Goal: Navigation & Orientation: Find specific page/section

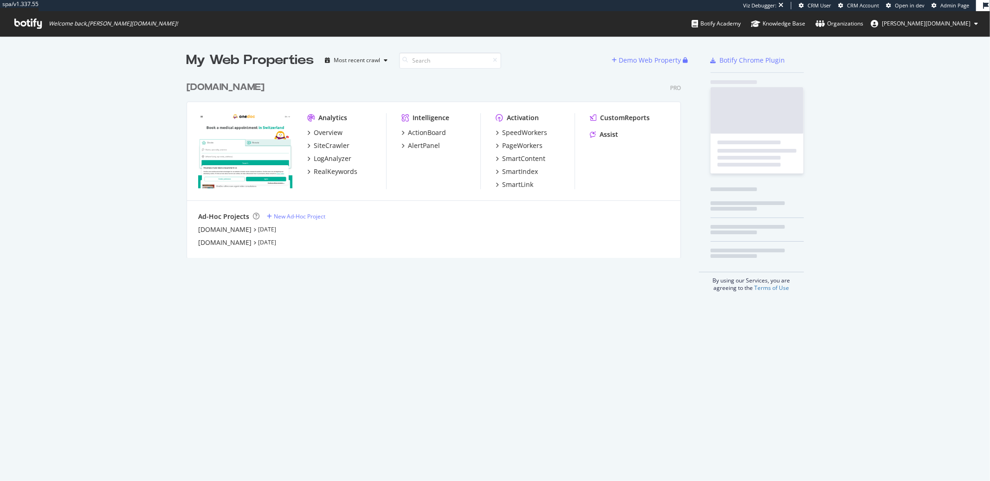
scroll to position [181, 494]
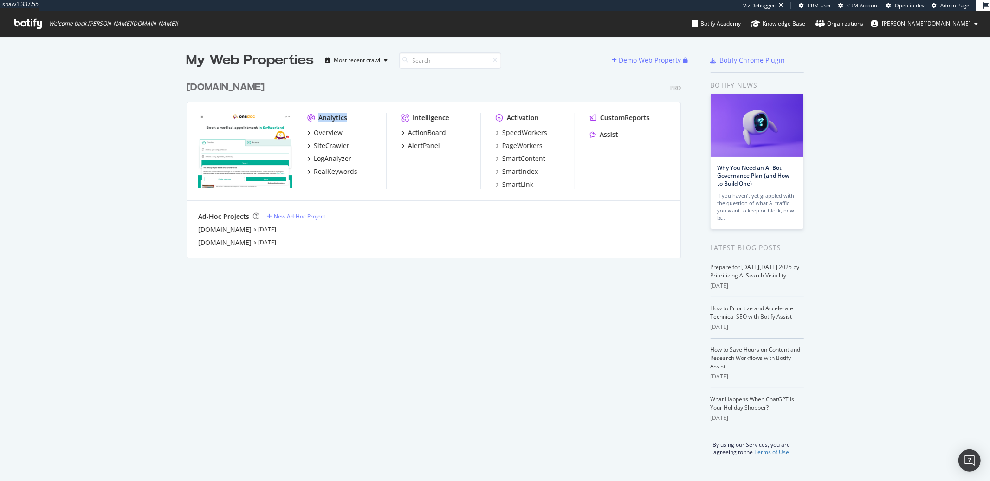
drag, startPoint x: 314, startPoint y: 115, endPoint x: 376, endPoint y: 113, distance: 62.2
click at [376, 113] on div "Analytics" at bounding box center [346, 117] width 79 height 9
copy div "Analytics"
drag, startPoint x: 407, startPoint y: 116, endPoint x: 447, endPoint y: 115, distance: 39.4
click at [447, 115] on div "Intelligence" at bounding box center [440, 117] width 79 height 9
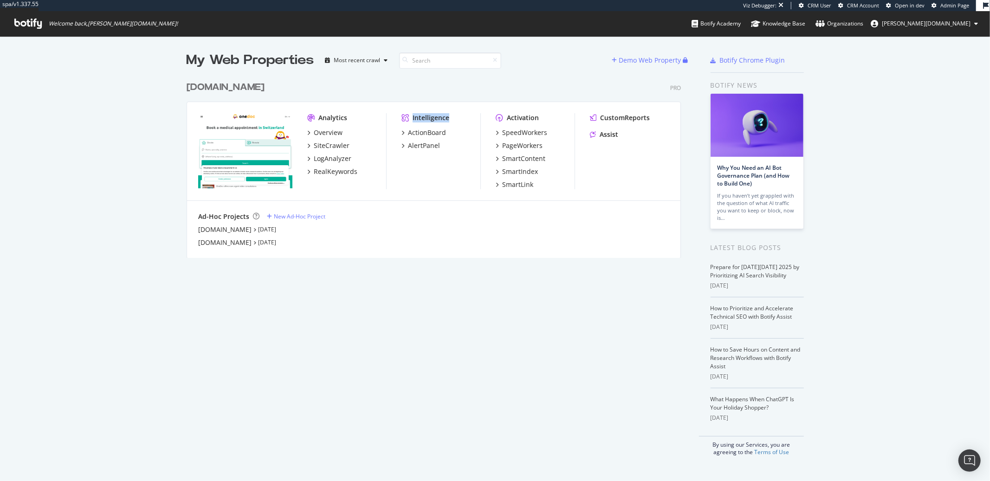
copy div "Intelligence"
click at [497, 99] on div "[DOMAIN_NAME] Pro Analytics Overview SiteCrawler LogAnalyzer RealKeywords Intel…" at bounding box center [436, 164] width 501 height 188
drag, startPoint x: 504, startPoint y: 116, endPoint x: 549, endPoint y: 116, distance: 45.5
click at [549, 116] on div "Activation" at bounding box center [534, 117] width 79 height 9
copy div "Activation"
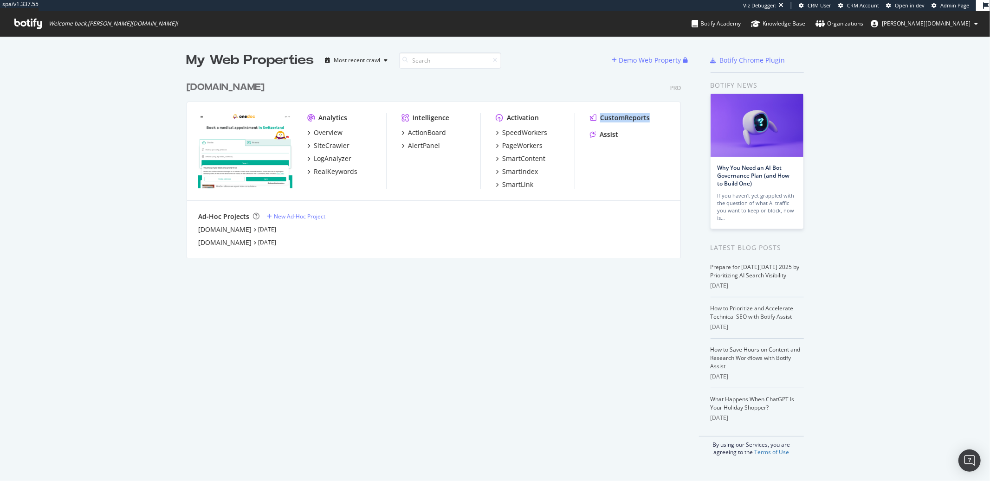
drag, startPoint x: 590, startPoint y: 108, endPoint x: 656, endPoint y: 119, distance: 66.9
click at [656, 119] on div "Analytics Overview SiteCrawler LogAnalyzer RealKeywords Intelligence ActionBoar…" at bounding box center [433, 151] width 493 height 99
copy div "CustomReports"
drag, startPoint x: 638, startPoint y: 141, endPoint x: 595, endPoint y: 137, distance: 42.9
click at [595, 137] on div "CustomReports Assist" at bounding box center [629, 128] width 79 height 30
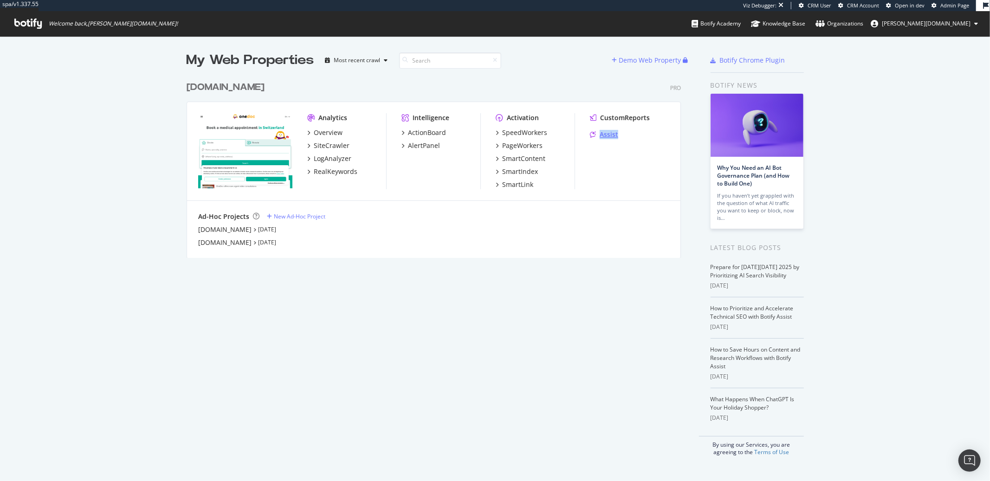
copy div "Assist"
click at [508, 258] on div "My Web Properties Most recent crawl Demo Web Property [DOMAIN_NAME] Pro Analyti…" at bounding box center [442, 253] width 513 height 405
drag, startPoint x: 558, startPoint y: 157, endPoint x: 493, endPoint y: 160, distance: 64.5
click at [495, 160] on div "SmartContent" at bounding box center [534, 158] width 79 height 9
copy div "SmartContent"
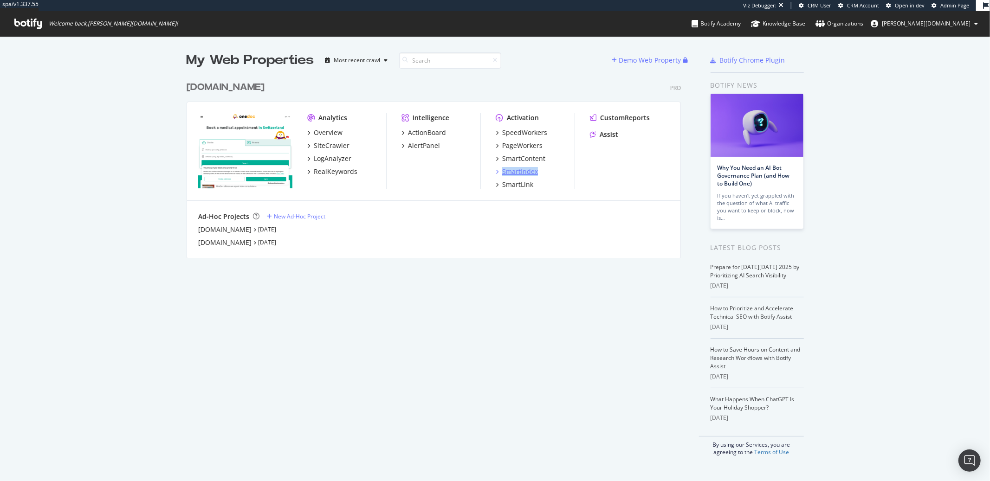
drag, startPoint x: 542, startPoint y: 173, endPoint x: 497, endPoint y: 174, distance: 45.0
click at [497, 174] on div "SmartIndex" at bounding box center [534, 171] width 79 height 9
copy div "SmartIndex"
